Goal: Transaction & Acquisition: Purchase product/service

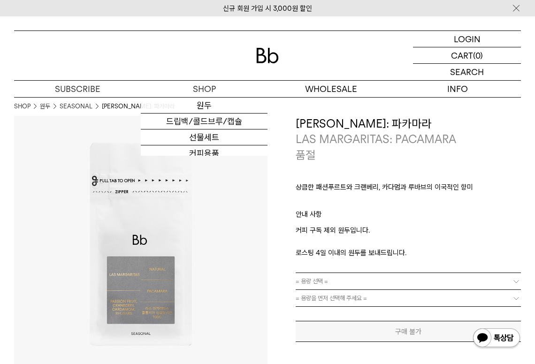
click at [265, 45] on div at bounding box center [267, 55] width 507 height 49
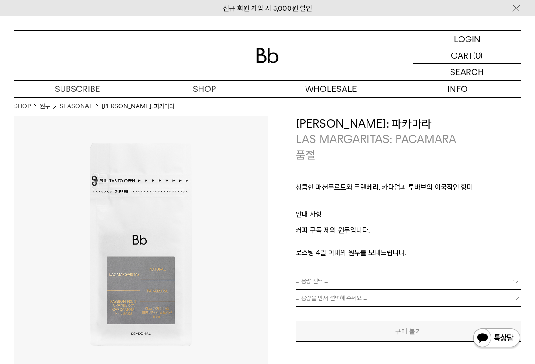
click at [263, 58] on img at bounding box center [267, 55] width 23 height 15
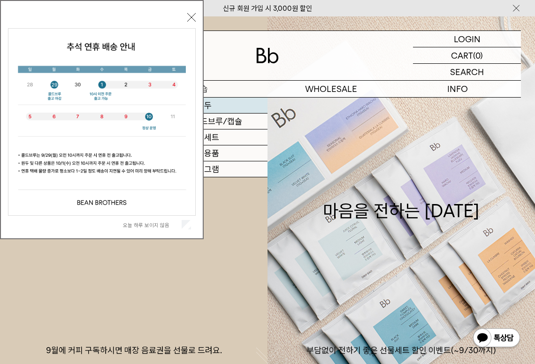
click at [218, 103] on link "원두" at bounding box center [204, 106] width 127 height 16
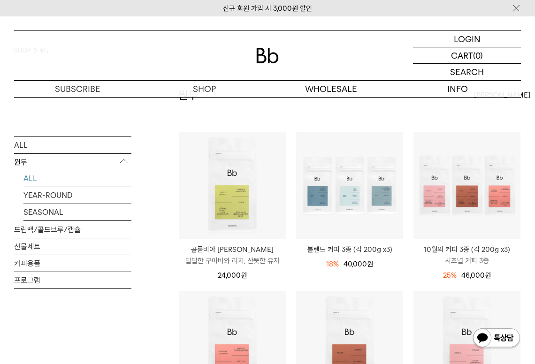
scroll to position [104, 0]
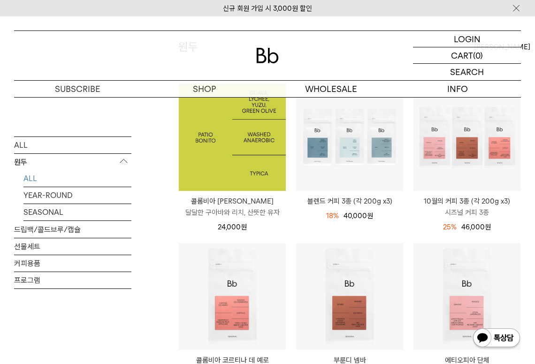
click at [248, 164] on img at bounding box center [232, 137] width 107 height 107
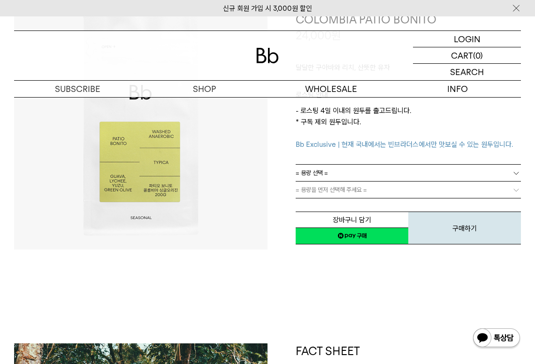
scroll to position [131, 0]
